Goal: Task Accomplishment & Management: Manage account settings

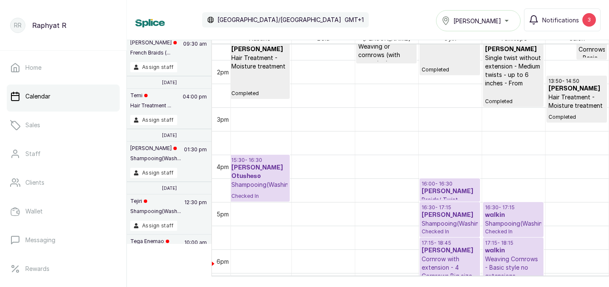
scroll to position [624, 0]
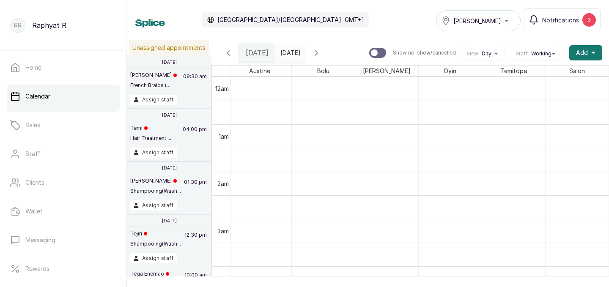
click at [261, 52] on span "[DATE]" at bounding box center [257, 53] width 23 height 10
click at [509, 18] on div "[PERSON_NAME]" at bounding box center [479, 21] width 74 height 10
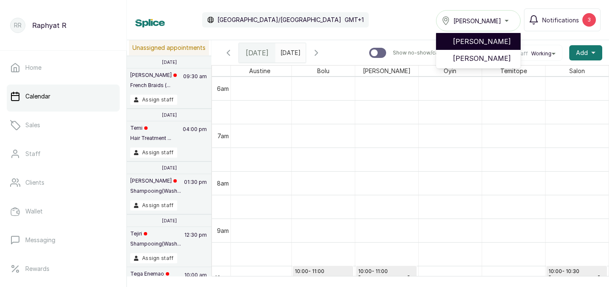
click at [499, 40] on span "[PERSON_NAME]" at bounding box center [483, 41] width 61 height 10
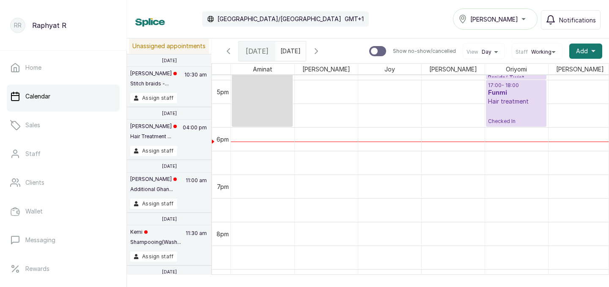
scroll to position [765, 0]
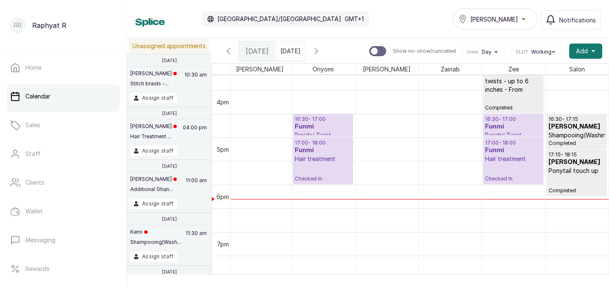
click at [511, 123] on h3 "Funmi" at bounding box center [513, 127] width 56 height 8
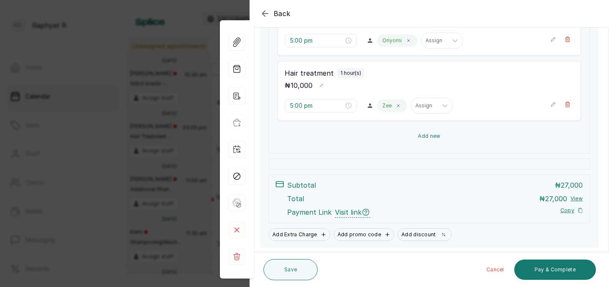
click at [428, 129] on button "Add new" at bounding box center [429, 136] width 304 height 20
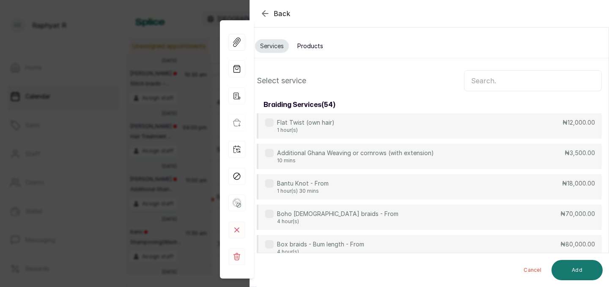
click at [470, 78] on input "text" at bounding box center [533, 80] width 138 height 21
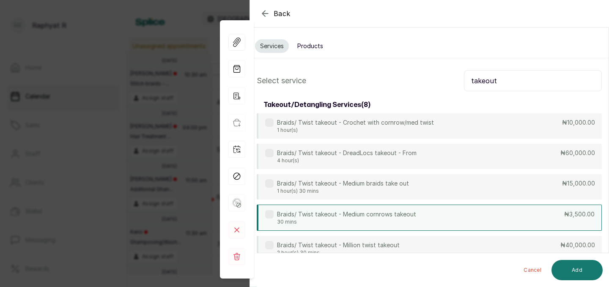
type input "takeout"
click at [494, 209] on div "Braids/ Twist takeout - Medium cornrows takeout 30 mins ₦3,500.00" at bounding box center [429, 218] width 345 height 26
click at [500, 83] on input "takeout" at bounding box center [533, 80] width 138 height 21
click at [585, 271] on button "Add" at bounding box center [577, 270] width 51 height 20
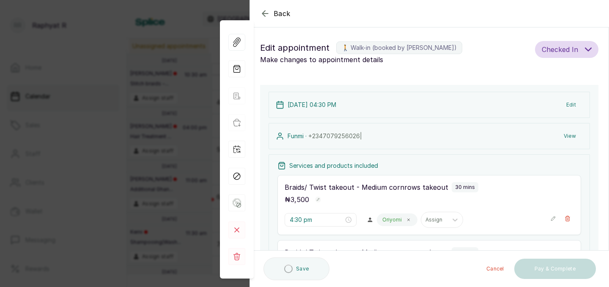
type input "6:00 pm"
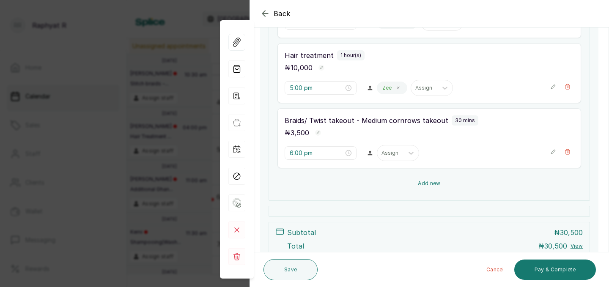
click at [417, 178] on button "Add new" at bounding box center [429, 183] width 304 height 20
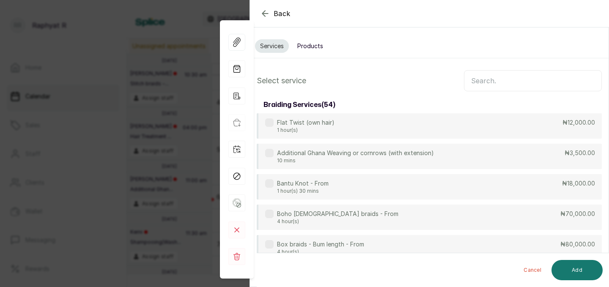
click at [474, 82] on input "text" at bounding box center [533, 80] width 138 height 21
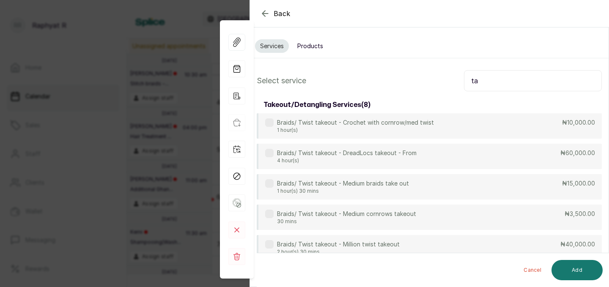
type input "t"
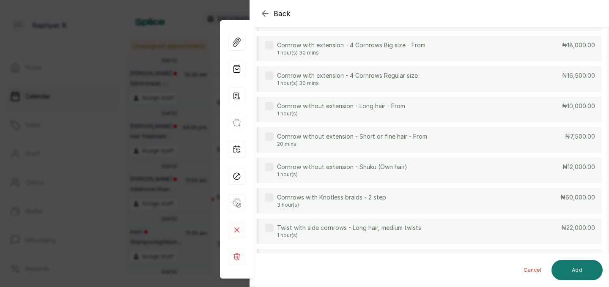
scroll to position [207, 0]
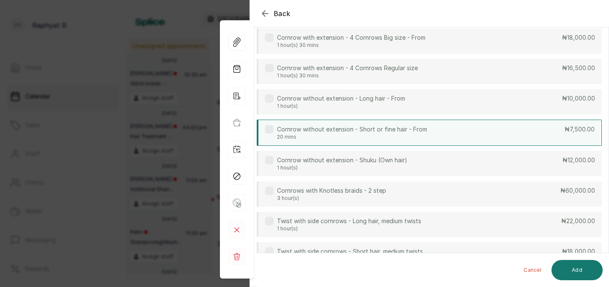
type input "corn"
click at [497, 135] on div "Cornrow without extension - Short or fine hair - From 20 mins ₦7,500.00" at bounding box center [429, 133] width 345 height 26
click at [575, 266] on button "Add" at bounding box center [577, 270] width 51 height 20
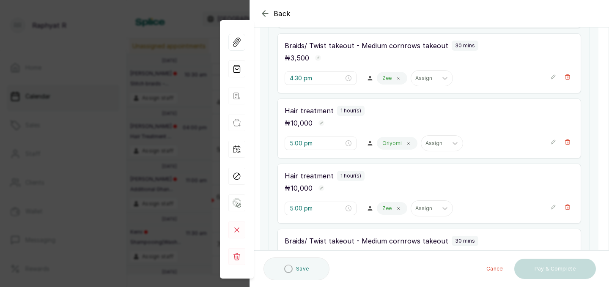
type input "6:30 pm"
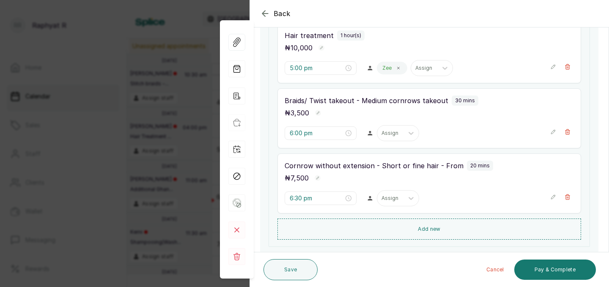
scroll to position [341, 0]
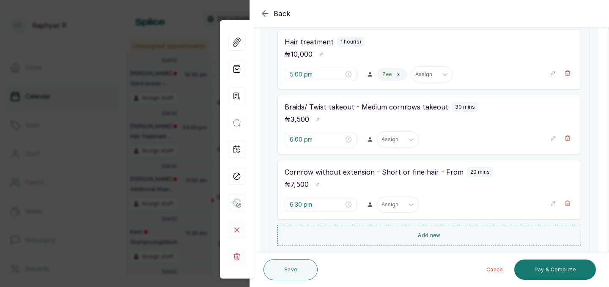
click at [554, 140] on icon "button" at bounding box center [553, 138] width 6 height 6
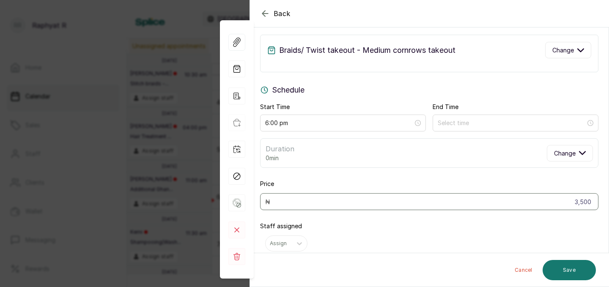
scroll to position [0, 0]
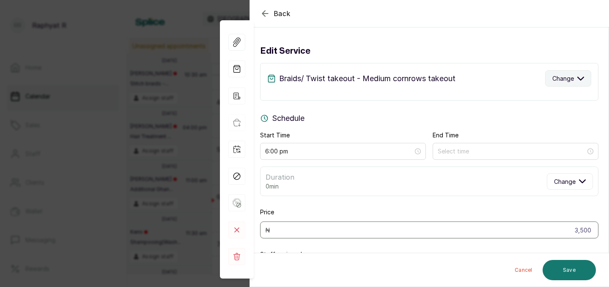
click at [578, 77] on icon "button" at bounding box center [581, 78] width 6 height 3
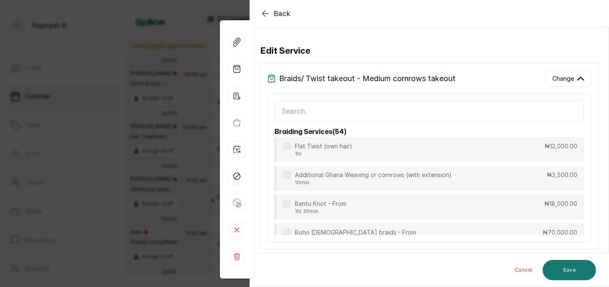
click at [284, 112] on input "text" at bounding box center [429, 111] width 310 height 21
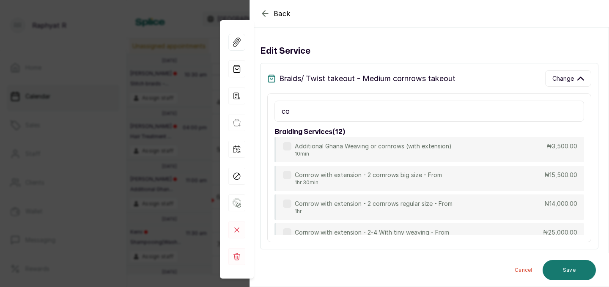
type input "c"
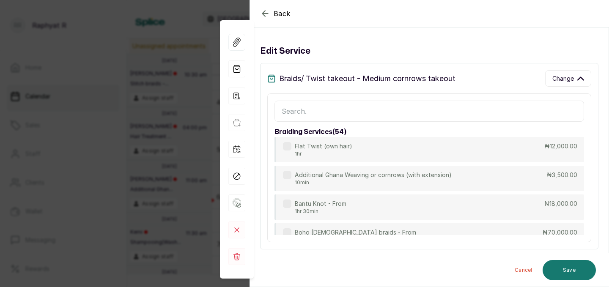
click at [268, 12] on icon "button" at bounding box center [265, 13] width 10 height 10
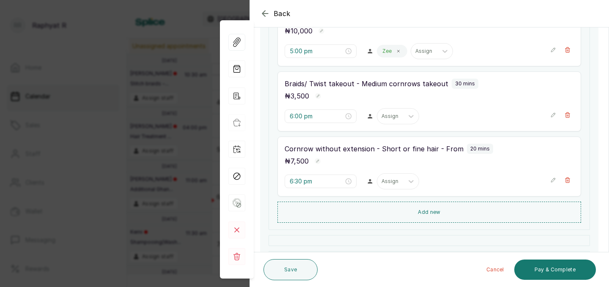
scroll to position [405, 0]
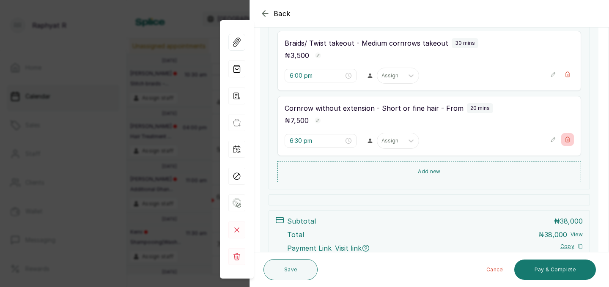
click at [570, 138] on icon "button" at bounding box center [567, 139] width 5 height 5
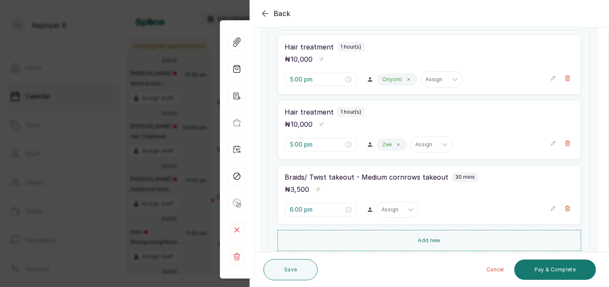
scroll to position [242, 0]
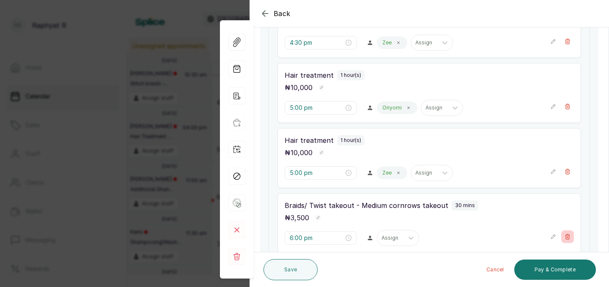
click at [571, 234] on button "Show no-show/cancelled" at bounding box center [567, 237] width 13 height 13
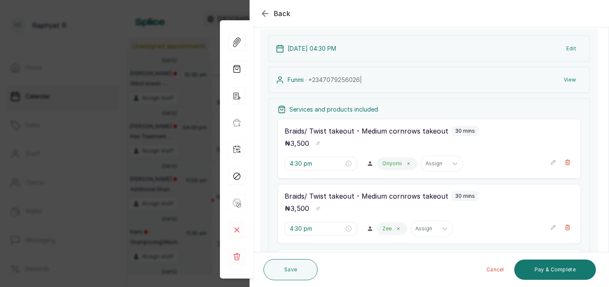
scroll to position [54, 0]
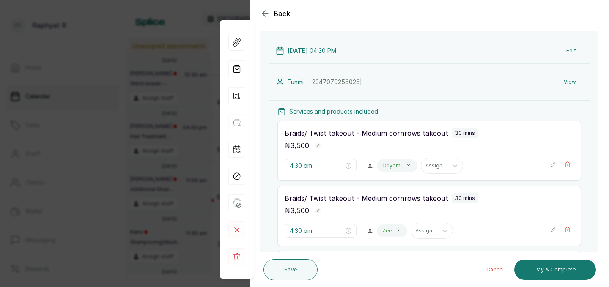
click at [554, 164] on icon "button" at bounding box center [553, 164] width 4 height 4
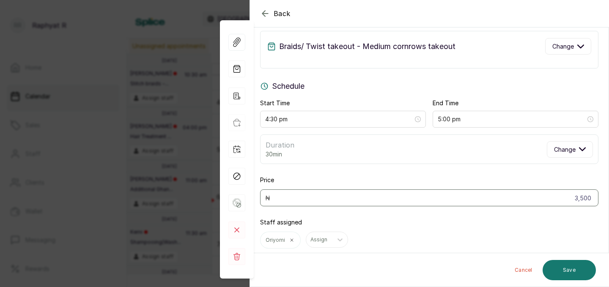
scroll to position [0, 0]
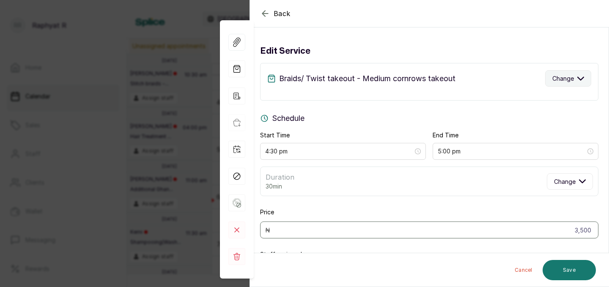
click at [581, 80] on icon "button" at bounding box center [581, 78] width 6 height 3
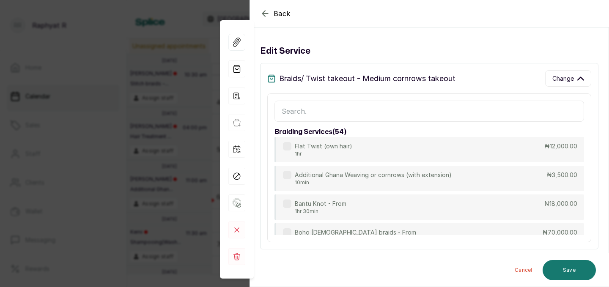
click at [286, 113] on input "text" at bounding box center [429, 111] width 310 height 21
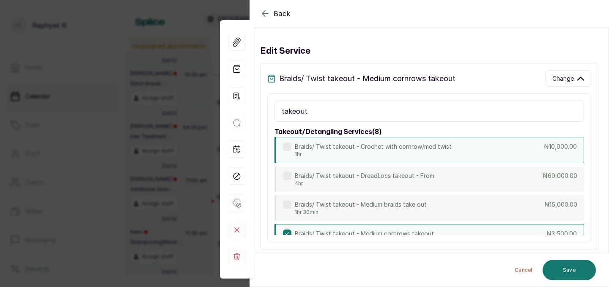
type input "takeout"
click at [504, 150] on div "Braids/ Twist takeout - Crochet with cornrow/med twist 1hr ₦10,000.00" at bounding box center [429, 150] width 310 height 26
type input "5:30 pm"
type input "10,000"
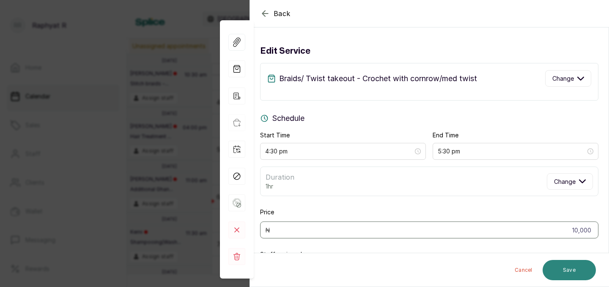
click at [572, 266] on button "Save" at bounding box center [569, 270] width 53 height 20
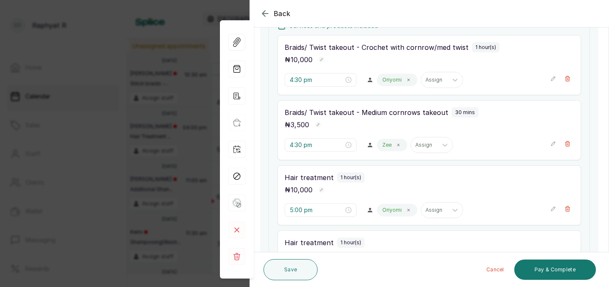
scroll to position [142, 0]
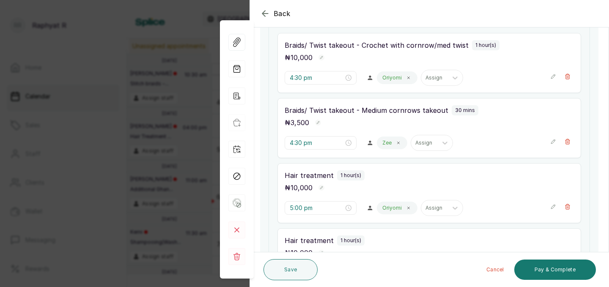
click at [554, 140] on icon "button" at bounding box center [553, 142] width 6 height 6
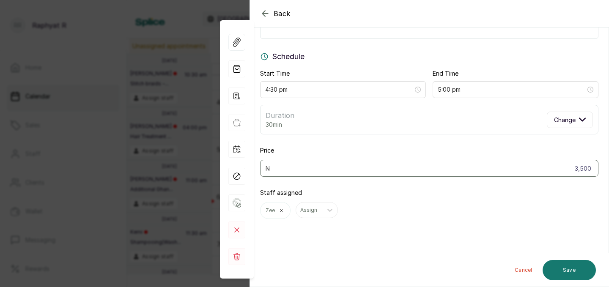
scroll to position [0, 0]
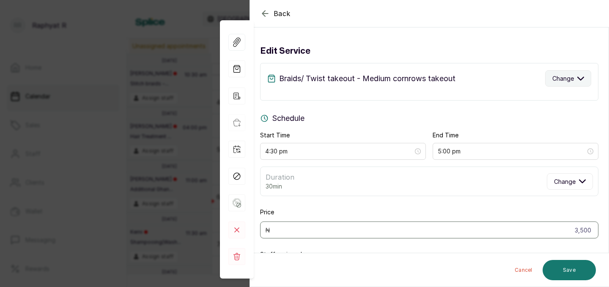
click at [584, 80] on icon "button" at bounding box center [580, 78] width 7 height 7
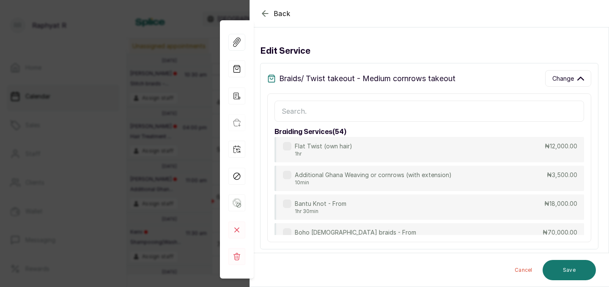
click at [283, 113] on input "text" at bounding box center [429, 111] width 310 height 21
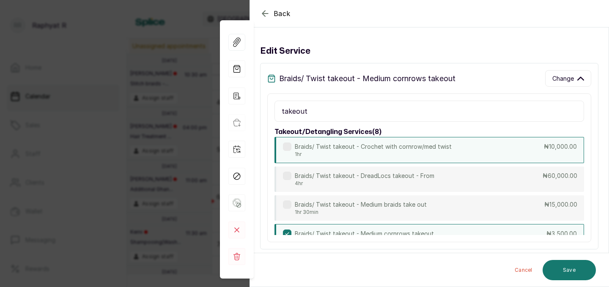
type input "takeout"
click at [517, 148] on div "Braids/ Twist takeout - Crochet with cornrow/med twist 1hr ₦10,000.00" at bounding box center [429, 150] width 310 height 26
type input "5:30 pm"
type input "10,000"
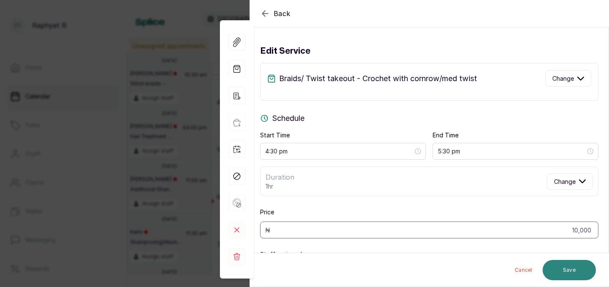
click at [573, 267] on button "Save" at bounding box center [569, 270] width 53 height 20
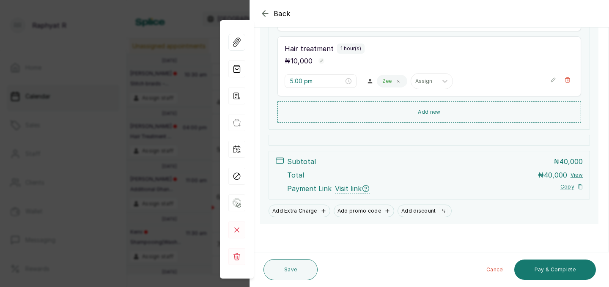
scroll to position [336, 0]
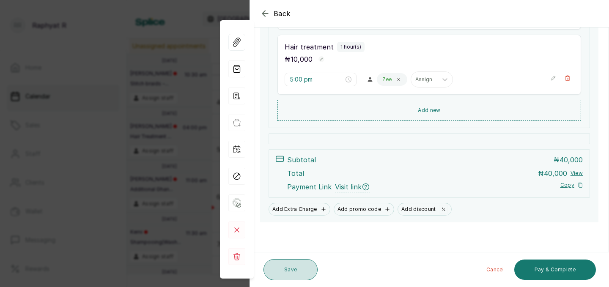
click at [282, 271] on button "Save" at bounding box center [290, 269] width 54 height 21
